Goal: Information Seeking & Learning: Find specific fact

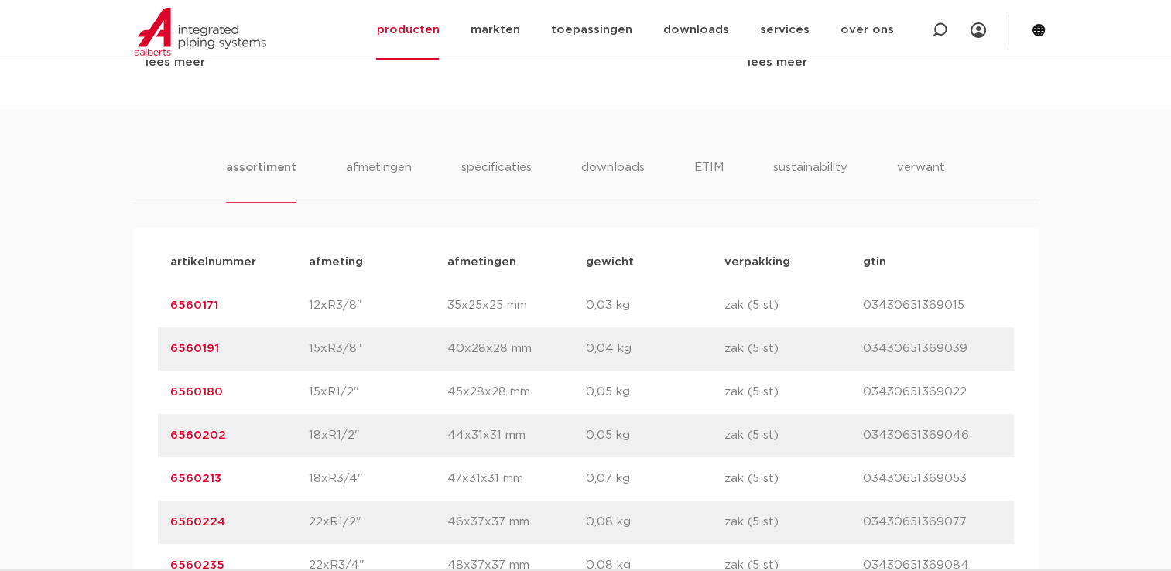
scroll to position [697, 0]
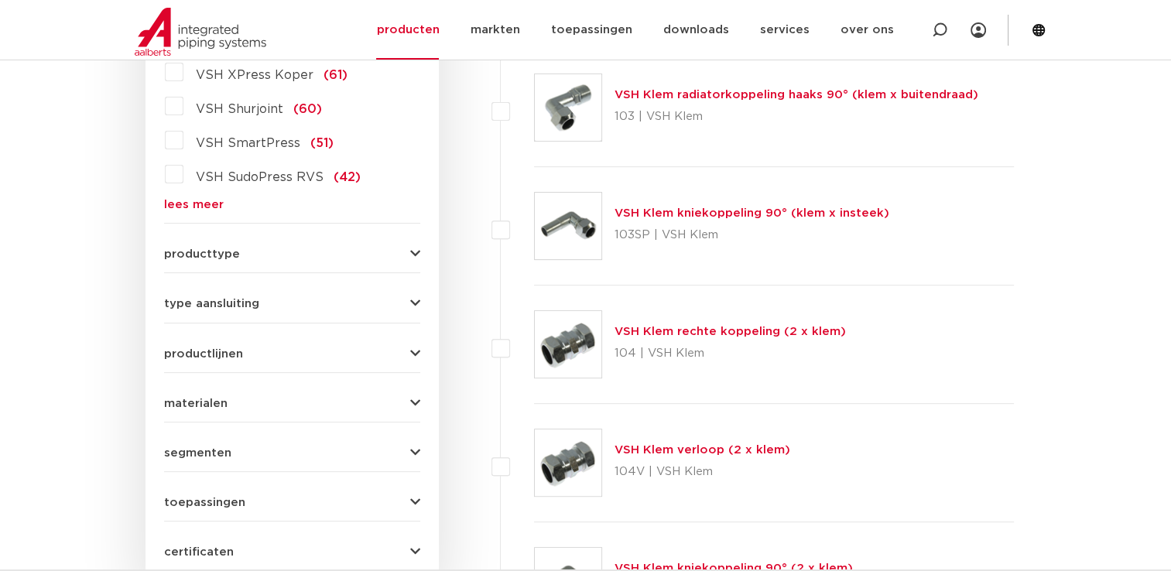
scroll to position [294, 0]
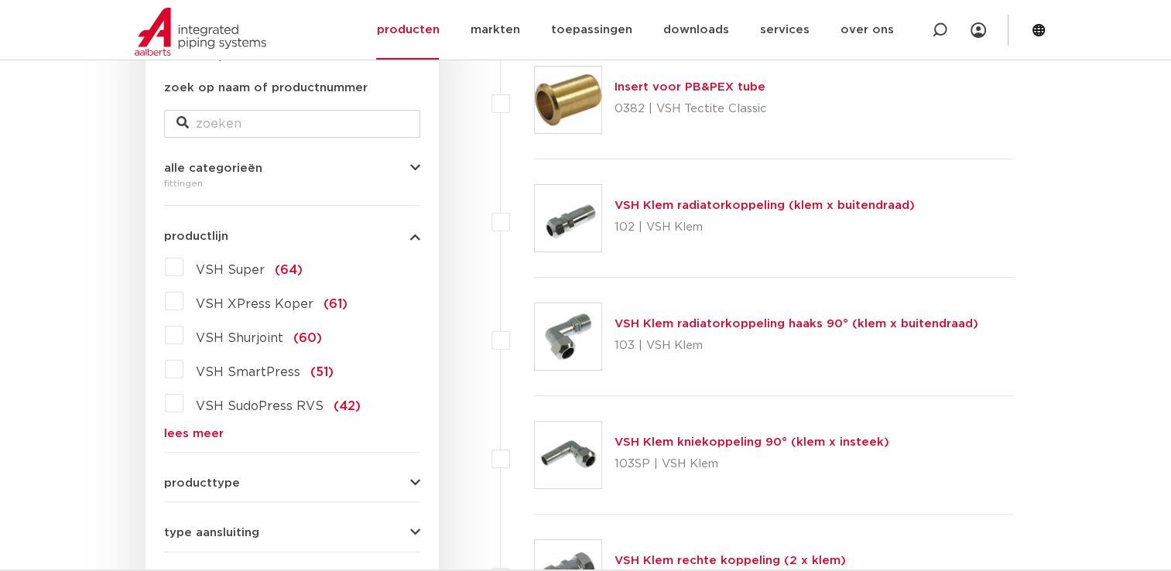
click at [195, 435] on link "lees meer" at bounding box center [292, 434] width 256 height 12
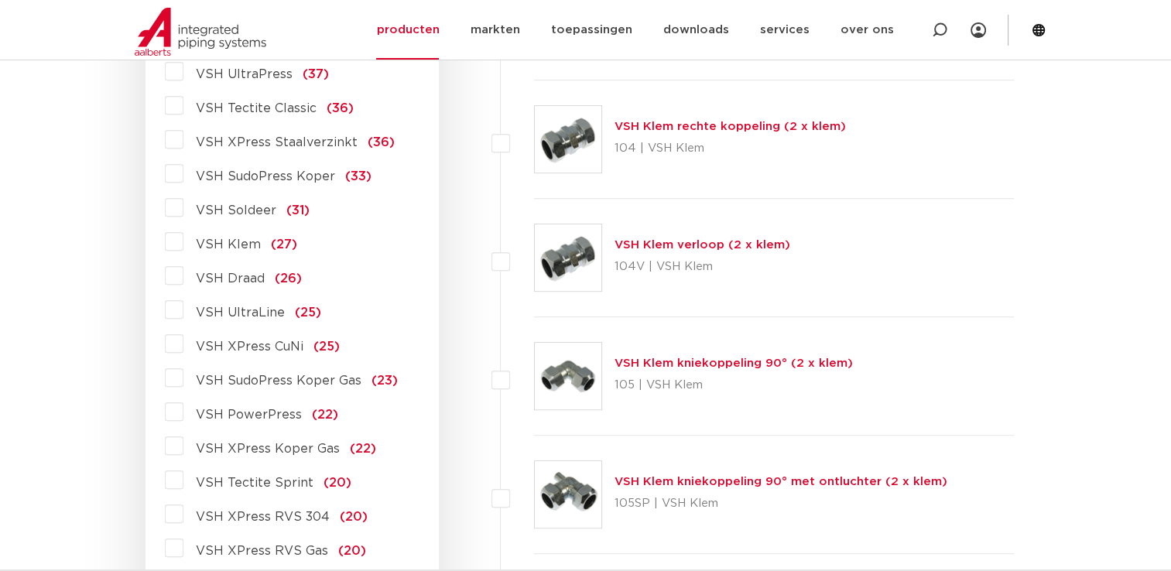
scroll to position [449, 0]
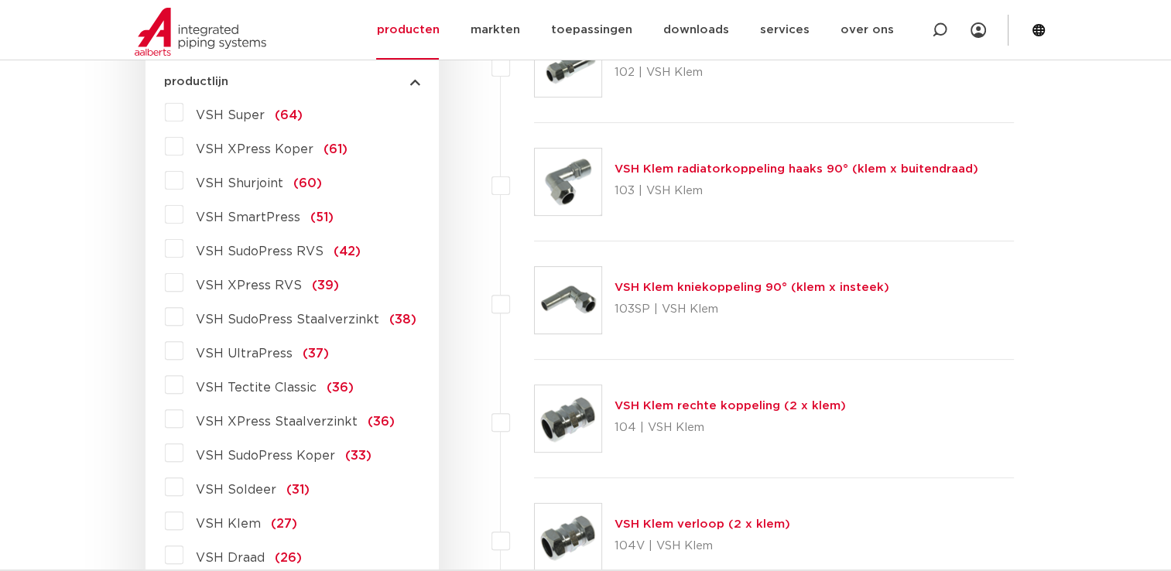
click at [183, 324] on label "VSH SudoPress Staalverzinkt (38)" at bounding box center [299, 316] width 233 height 25
click at [0, 0] on input "VSH SudoPress Staalverzinkt (38)" at bounding box center [0, 0] width 0 height 0
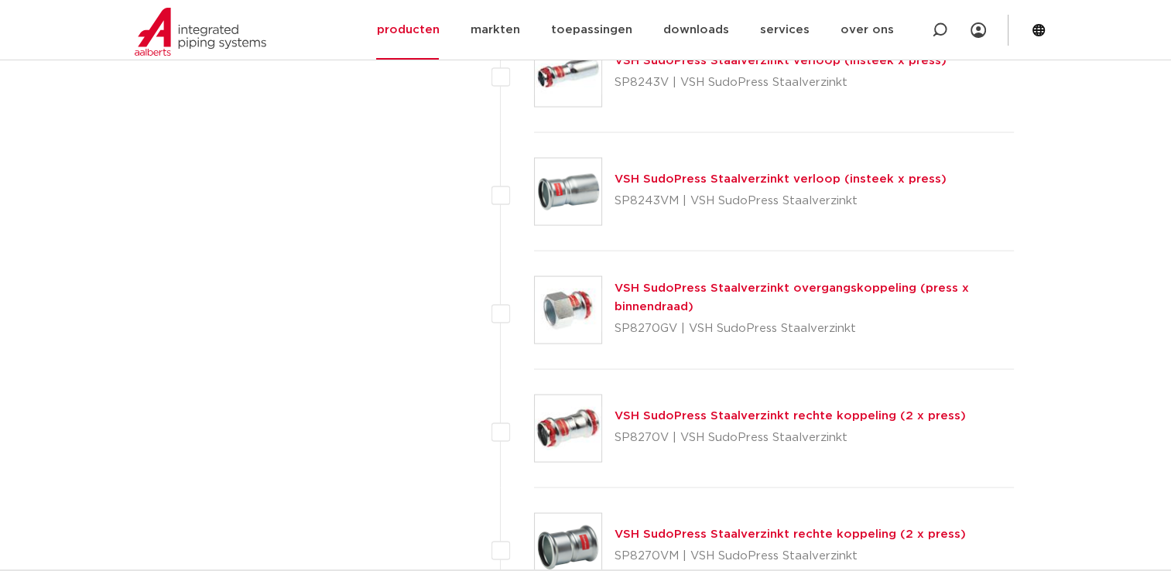
scroll to position [3036, 0]
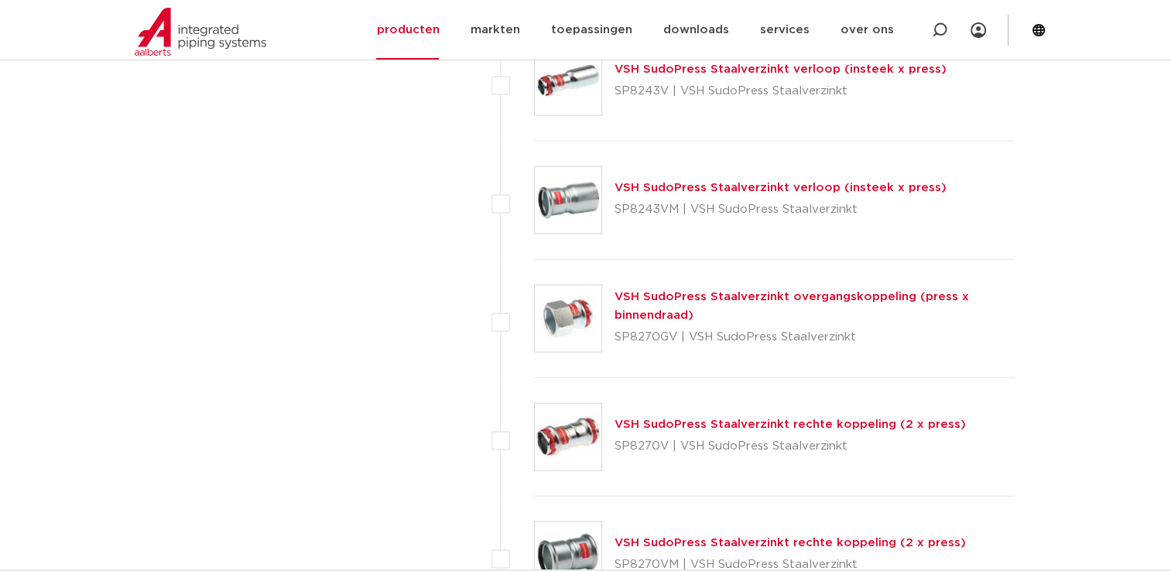
click at [695, 426] on link "VSH SudoPress Staalverzinkt rechte koppeling (2 x press)" at bounding box center [790, 425] width 351 height 12
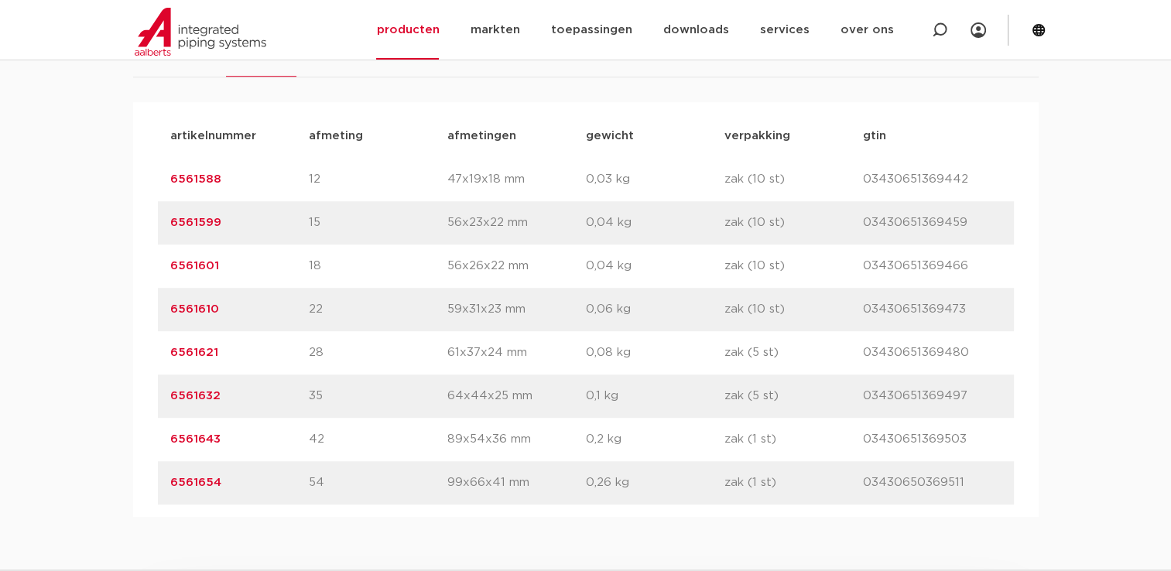
scroll to position [1006, 0]
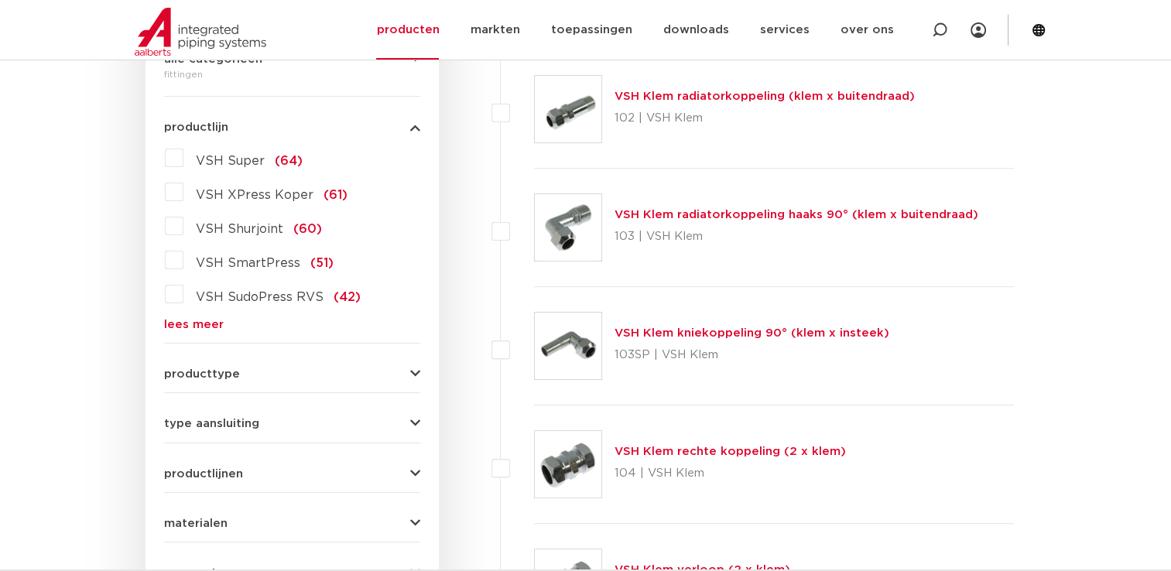
scroll to position [404, 0]
click at [202, 319] on link "lees meer" at bounding box center [292, 324] width 256 height 12
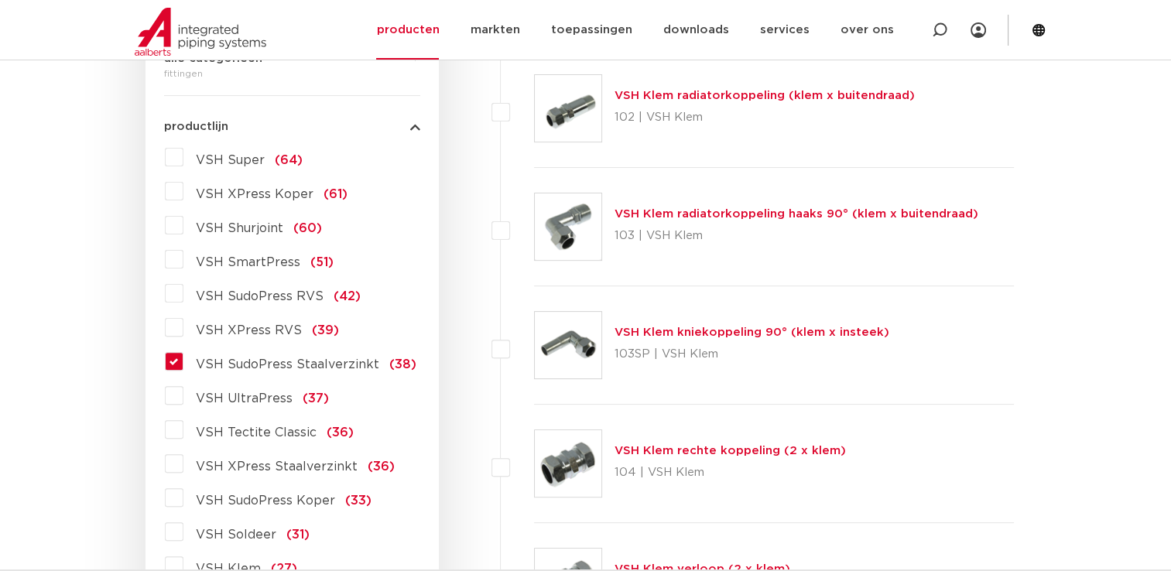
click at [183, 358] on label "VSH SudoPress Staalverzinkt (38)" at bounding box center [299, 361] width 233 height 25
click at [0, 0] on input "VSH SudoPress Staalverzinkt (38)" at bounding box center [0, 0] width 0 height 0
click at [183, 358] on label "VSH SudoPress Staalverzinkt (38)" at bounding box center [299, 361] width 233 height 25
click at [0, 0] on input "VSH SudoPress Staalverzinkt (38)" at bounding box center [0, 0] width 0 height 0
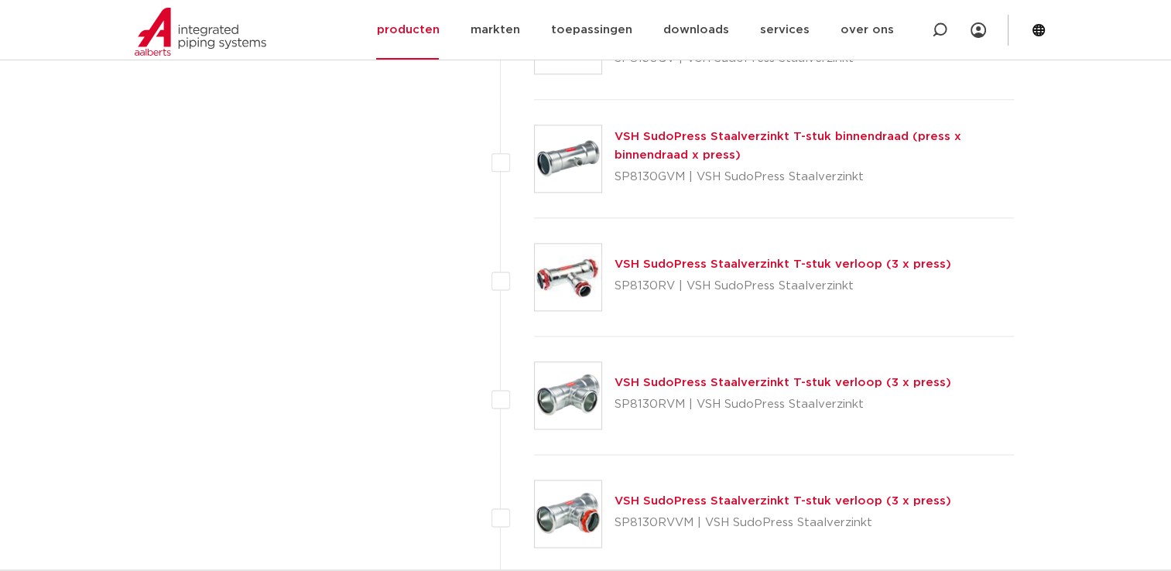
scroll to position [2012, 0]
click at [642, 265] on link "VSH SudoPress Staalverzinkt T-stuk verloop (3 x press)" at bounding box center [783, 264] width 337 height 12
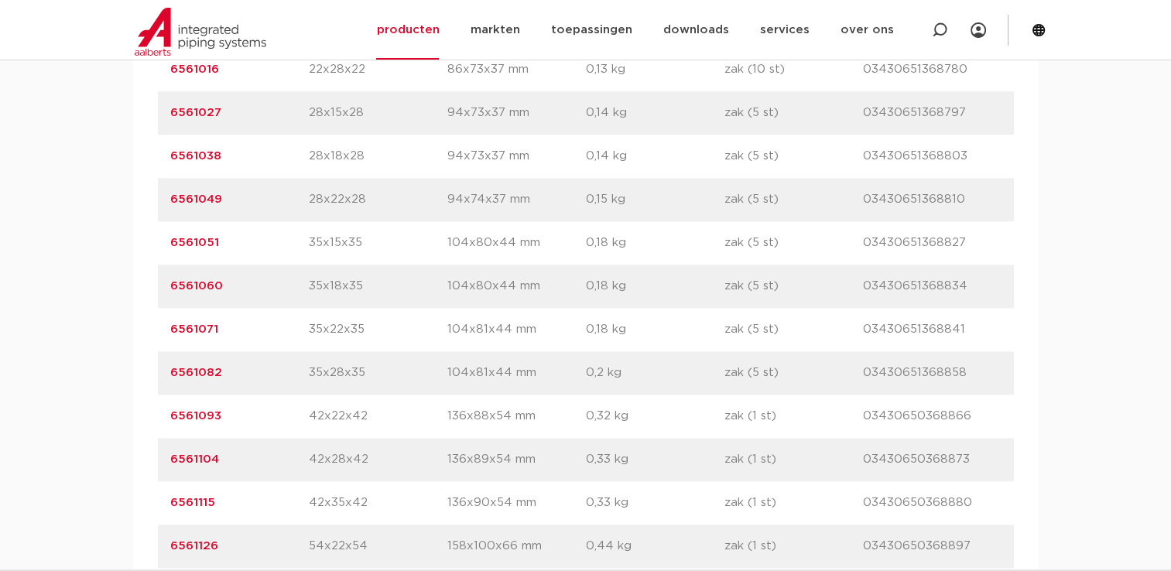
scroll to position [1548, 0]
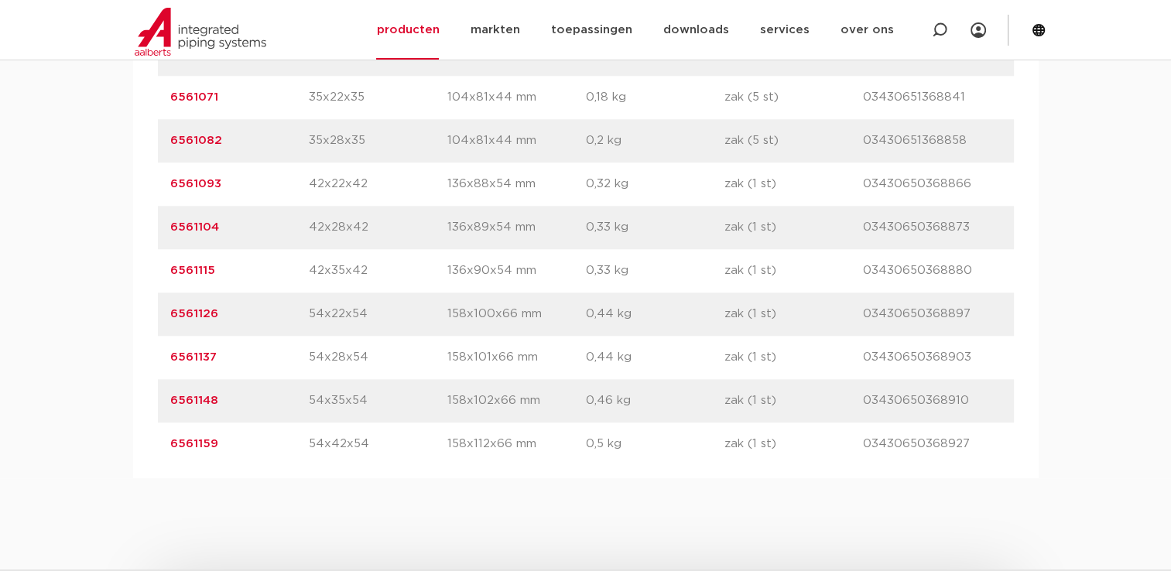
drag, startPoint x: 232, startPoint y: 188, endPoint x: 156, endPoint y: 185, distance: 76.7
click at [156, 185] on div "artikelnummer afmeting [GEOGRAPHIC_DATA] gewicht verpakking gtin artikelnummer …" at bounding box center [586, 33] width 906 height 892
copy link "6561093"
